Goal: Task Accomplishment & Management: Use online tool/utility

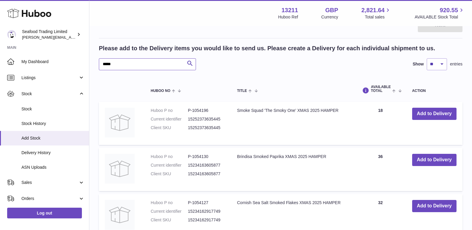
drag, startPoint x: 119, startPoint y: 61, endPoint x: 92, endPoint y: 64, distance: 27.5
click at [92, 64] on div "Create stock delivery - upload to Huboo the delivery details and expected incom…" at bounding box center [280, 102] width 382 height 329
type input "*****"
click at [24, 12] on icon at bounding box center [29, 13] width 44 height 12
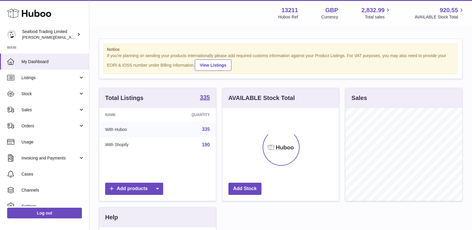
scroll to position [93, 116]
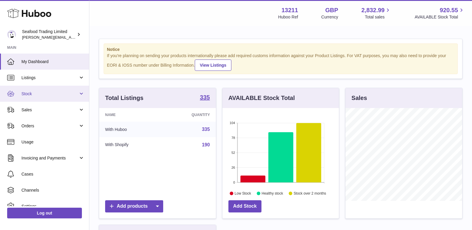
click at [35, 92] on span "Stock" at bounding box center [49, 94] width 57 height 6
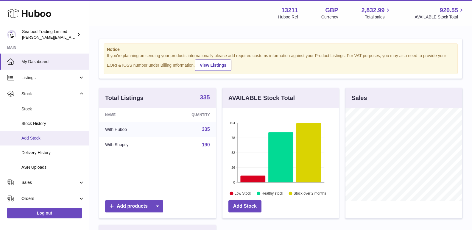
click at [35, 135] on link "Add Stock" at bounding box center [44, 138] width 89 height 15
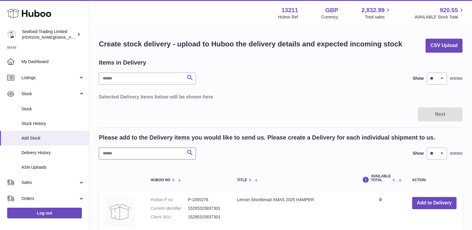
click at [122, 153] on input "text" at bounding box center [147, 154] width 97 height 12
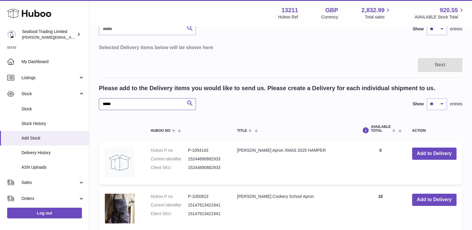
scroll to position [89, 0]
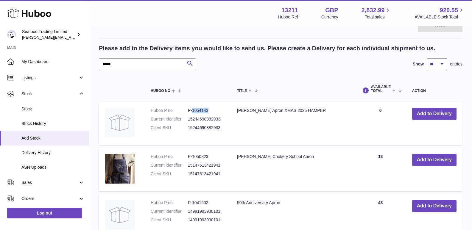
drag, startPoint x: 192, startPoint y: 111, endPoint x: 208, endPoint y: 111, distance: 15.5
click at [208, 111] on dd "P-1054143" at bounding box center [206, 111] width 37 height 6
copy dd "1054143"
drag, startPoint x: 132, startPoint y: 68, endPoint x: 78, endPoint y: 67, distance: 53.3
click at [78, 67] on div "Huboo Seafood Trading Limited nathaniellynch@rickstein.com Main My Dashboard Li…" at bounding box center [236, 129] width 472 height 436
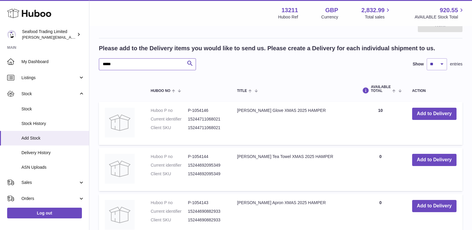
type input "*****"
drag, startPoint x: 192, startPoint y: 156, endPoint x: 213, endPoint y: 157, distance: 20.8
click at [213, 157] on dd "P-1054144" at bounding box center [206, 157] width 37 height 6
copy dd "1054144"
